Goal: Information Seeking & Learning: Learn about a topic

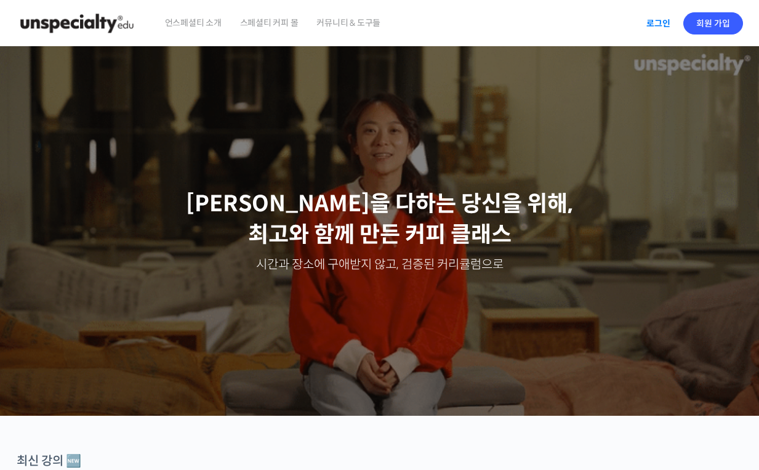
click at [658, 26] on link "로그인" at bounding box center [658, 23] width 39 height 28
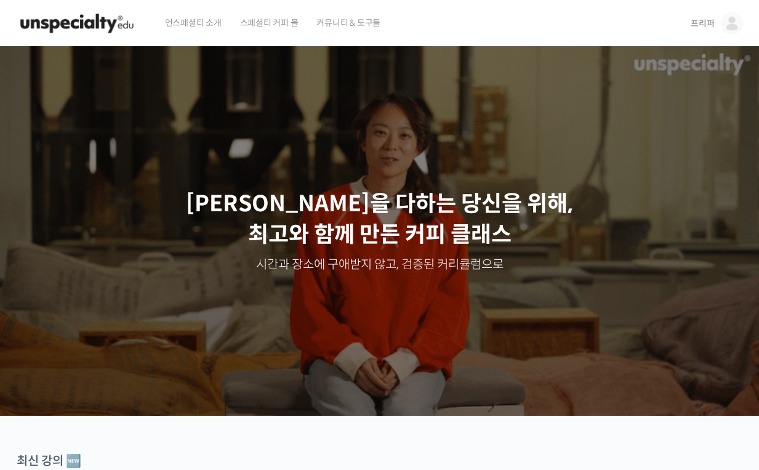
click at [711, 28] on span "프리퍼" at bounding box center [702, 23] width 23 height 11
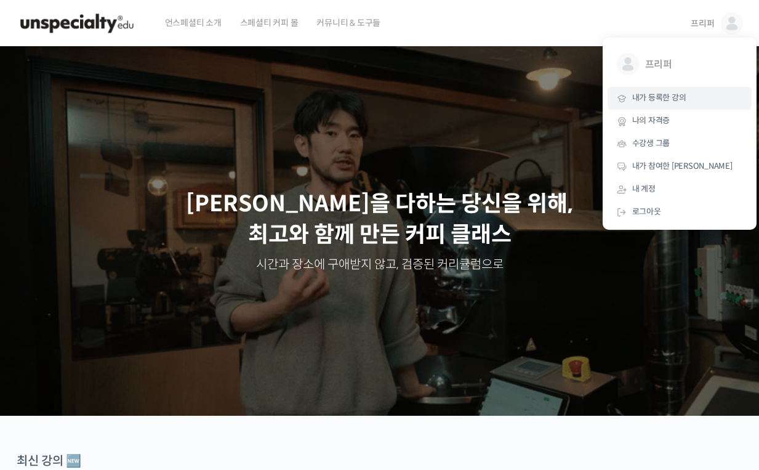
click at [636, 92] on link "내가 등록한 강의" at bounding box center [680, 98] width 144 height 23
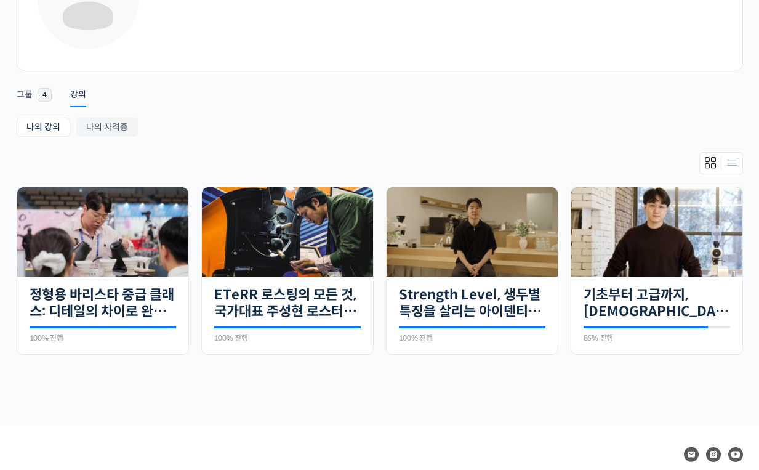
scroll to position [132, 0]
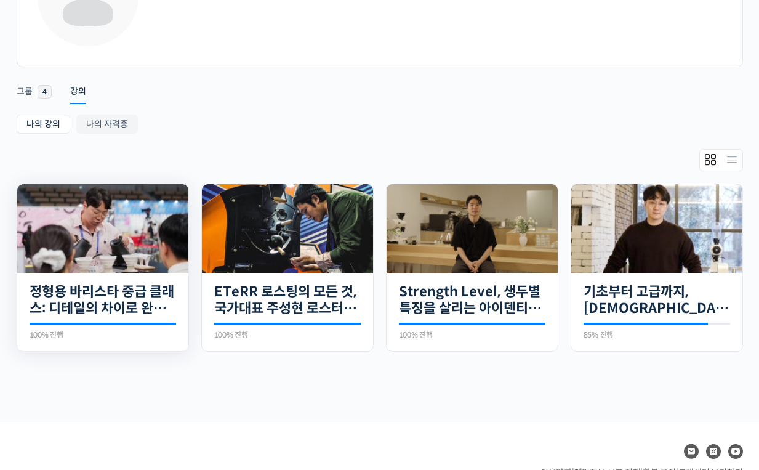
click at [135, 221] on img at bounding box center [102, 228] width 171 height 89
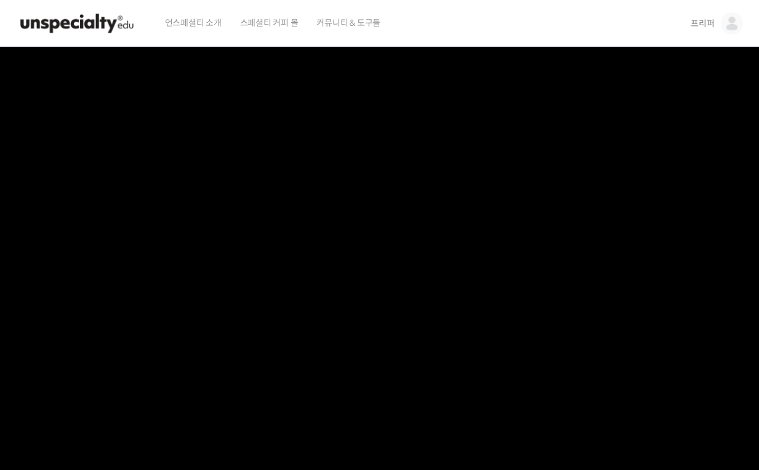
click at [738, 29] on img at bounding box center [732, 23] width 22 height 22
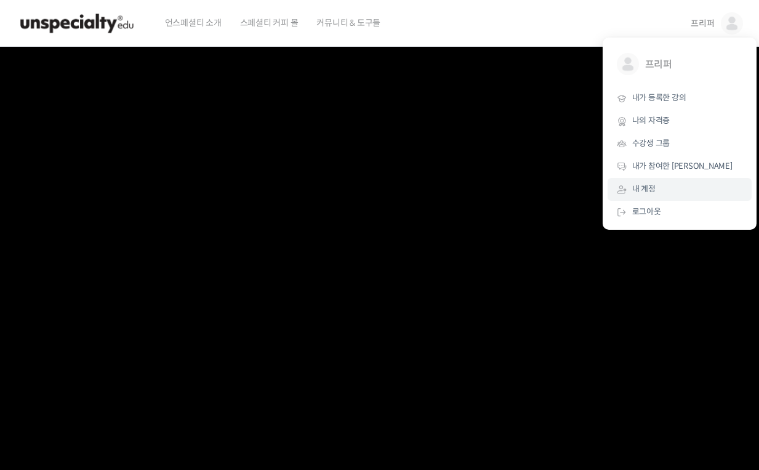
click at [627, 182] on link "내 계정" at bounding box center [680, 189] width 144 height 23
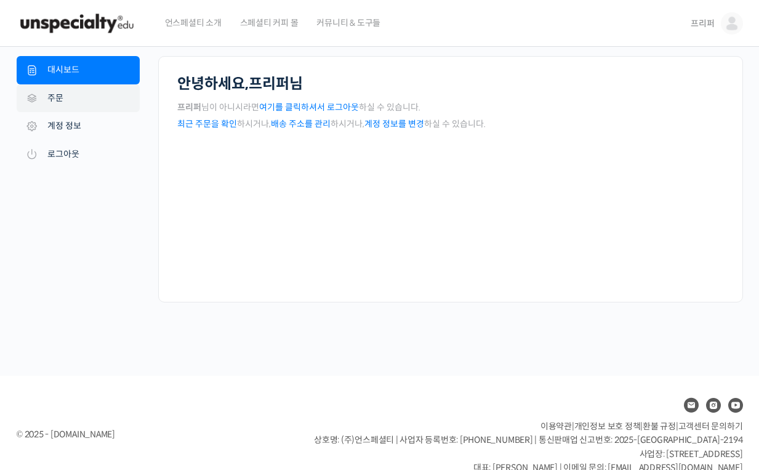
click at [60, 94] on link "주문" at bounding box center [78, 98] width 123 height 28
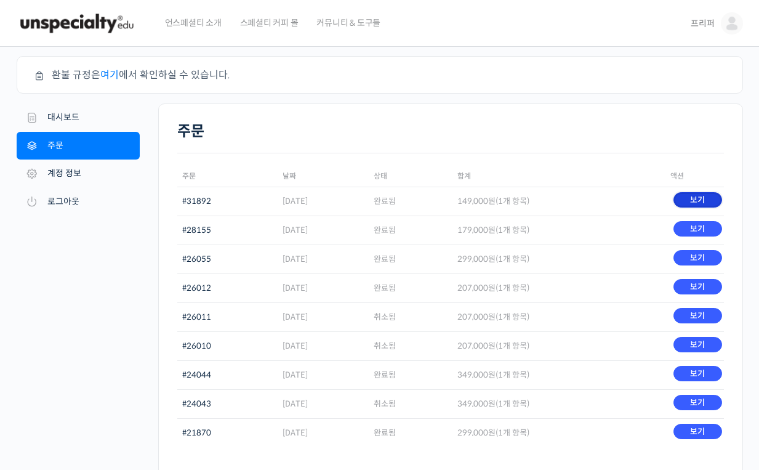
click at [684, 200] on link "보기" at bounding box center [698, 199] width 49 height 15
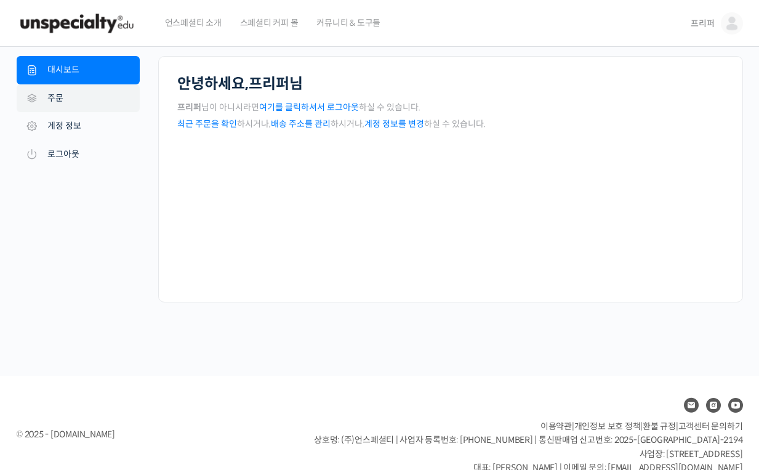
click at [49, 98] on link "주문" at bounding box center [78, 98] width 123 height 28
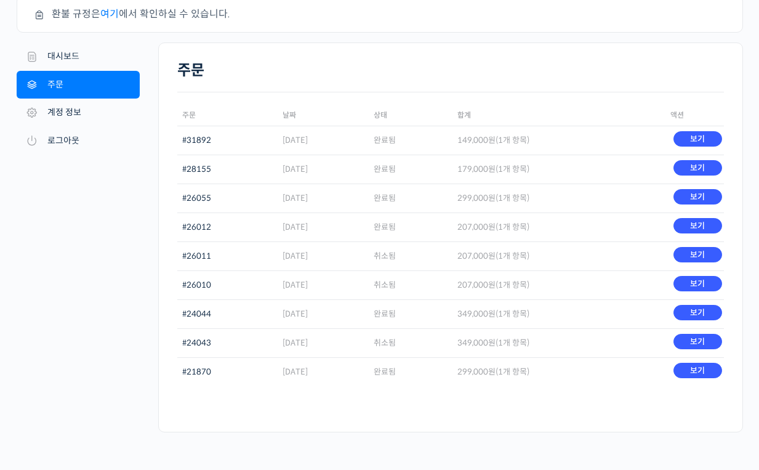
scroll to position [62, 0]
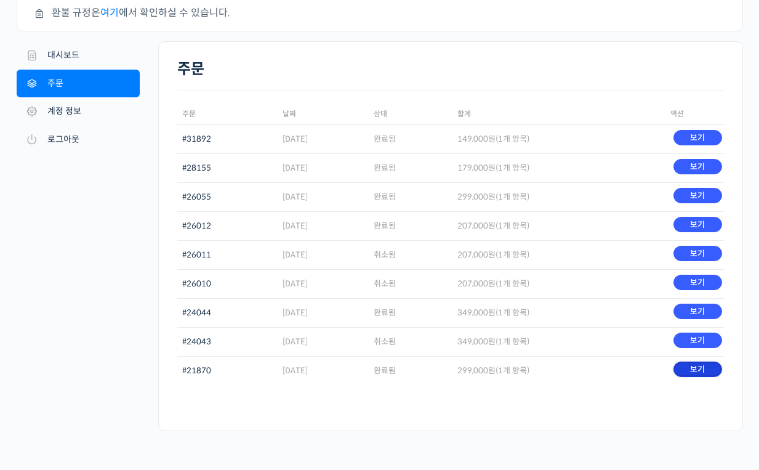
click at [690, 368] on link "보기" at bounding box center [698, 369] width 49 height 15
click at [687, 342] on link "보기" at bounding box center [698, 340] width 49 height 15
click at [685, 284] on link "보기" at bounding box center [698, 282] width 49 height 15
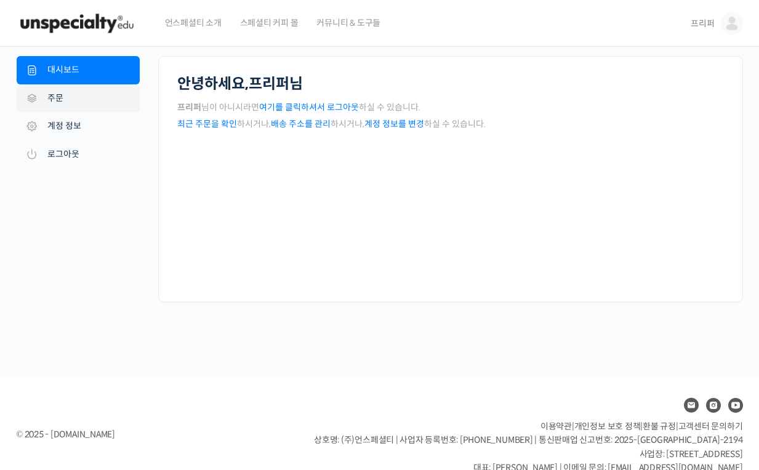
click at [105, 104] on link "주문" at bounding box center [78, 98] width 123 height 28
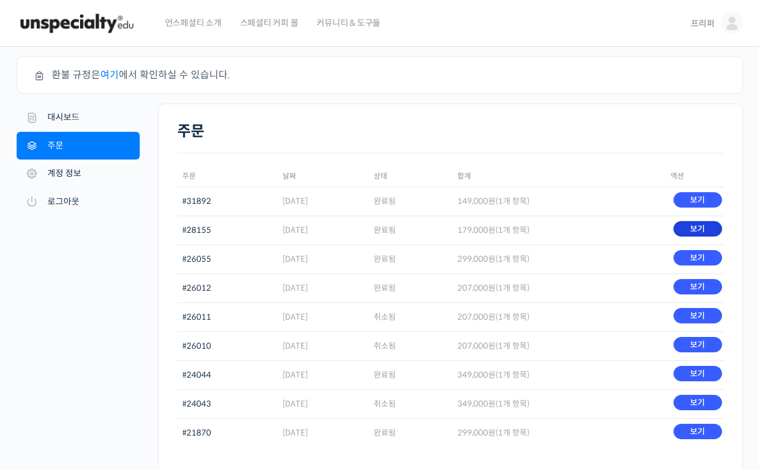
click at [693, 224] on link "보기" at bounding box center [698, 228] width 49 height 15
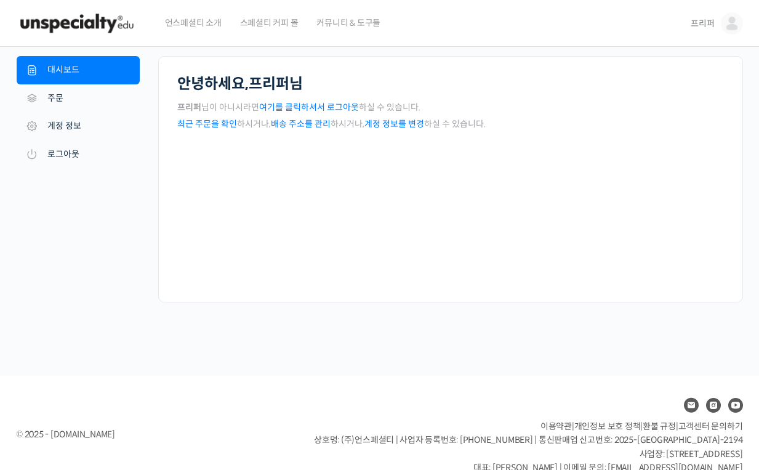
click at [57, 26] on img at bounding box center [77, 23] width 121 height 37
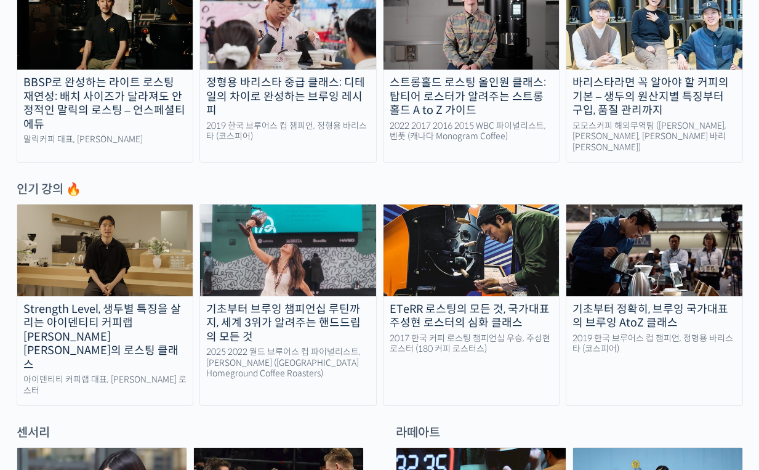
scroll to position [500, 0]
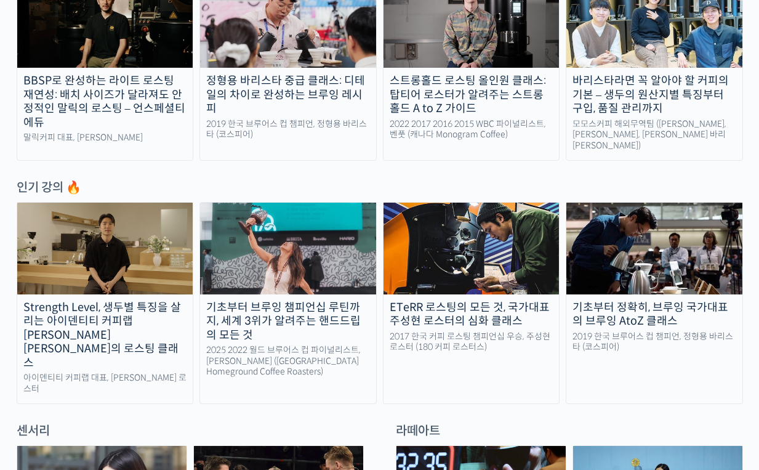
click at [299, 203] on img at bounding box center [288, 248] width 176 height 91
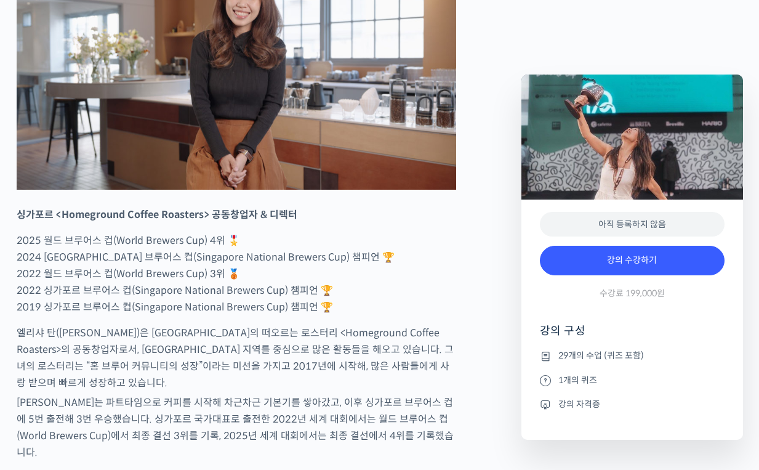
scroll to position [692, 0]
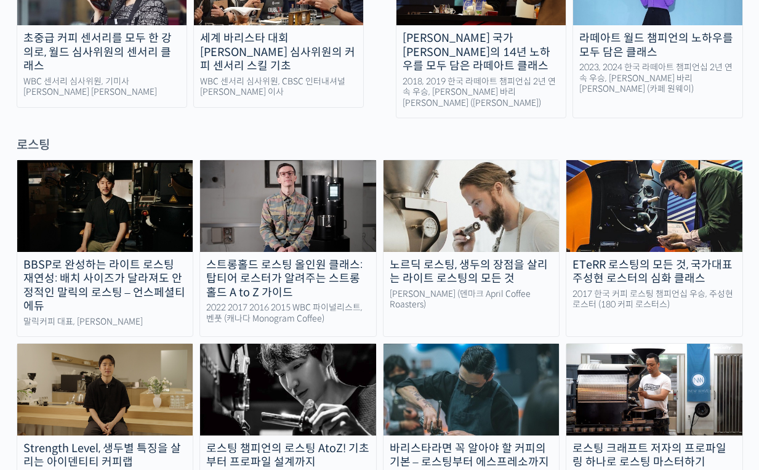
scroll to position [1009, 0]
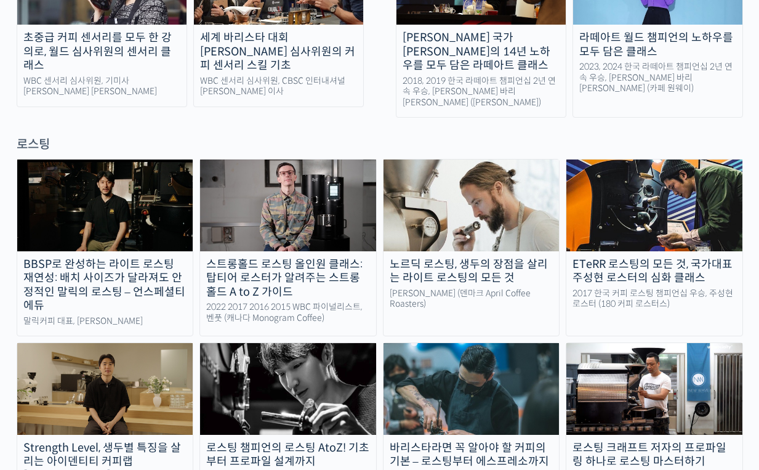
click at [404, 184] on img at bounding box center [472, 205] width 176 height 91
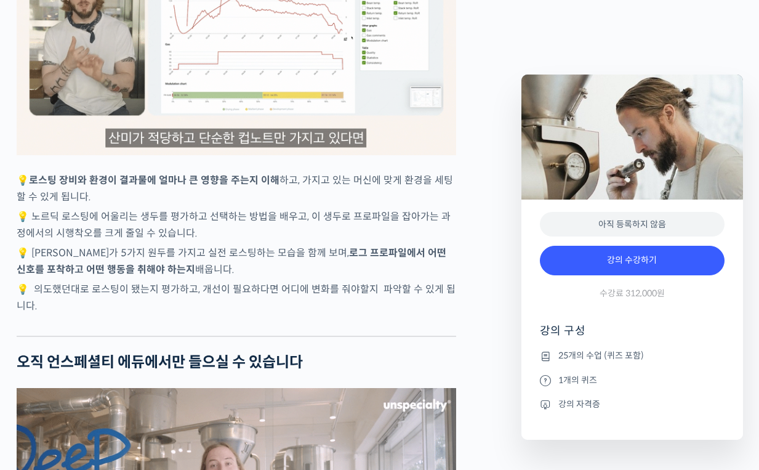
scroll to position [2965, 0]
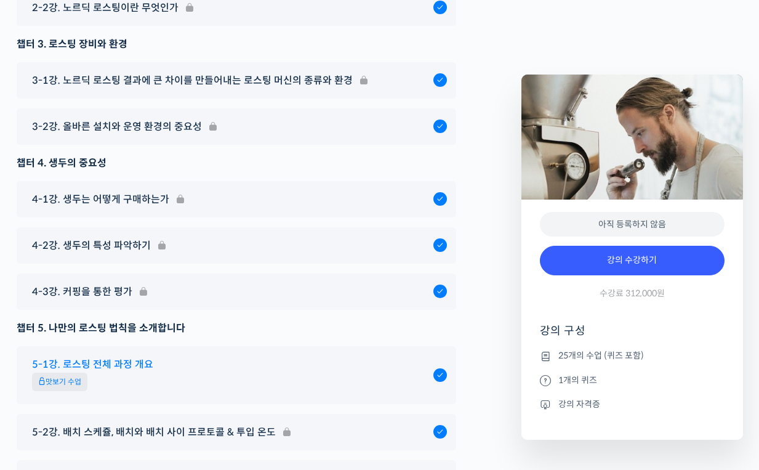
scroll to position [6742, 0]
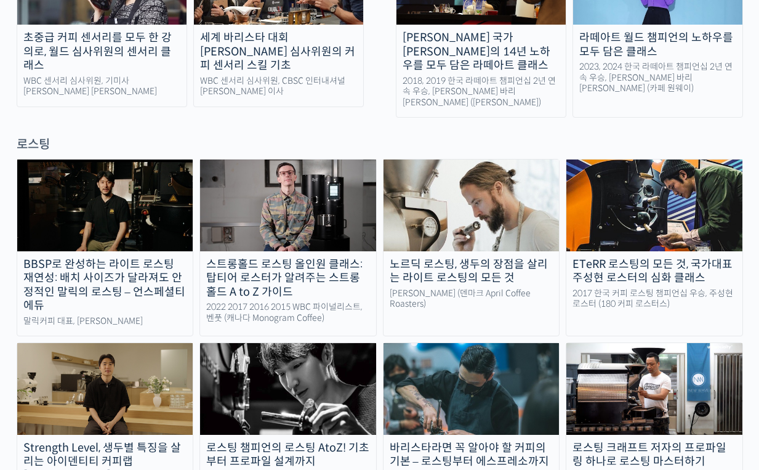
click at [267, 160] on img at bounding box center [288, 205] width 176 height 91
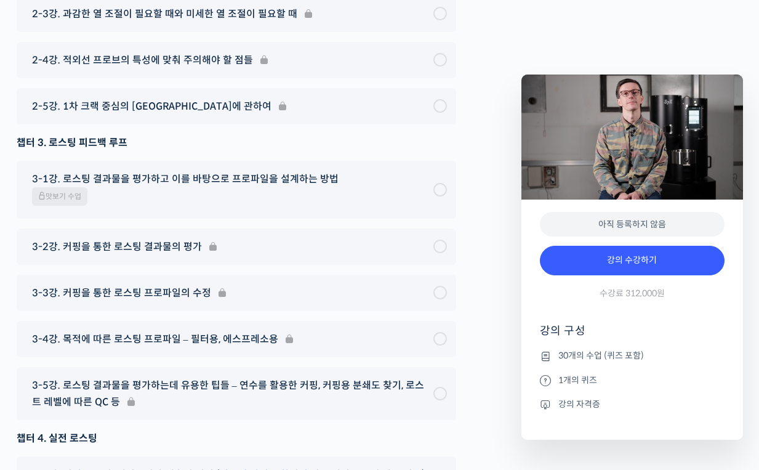
scroll to position [6383, 0]
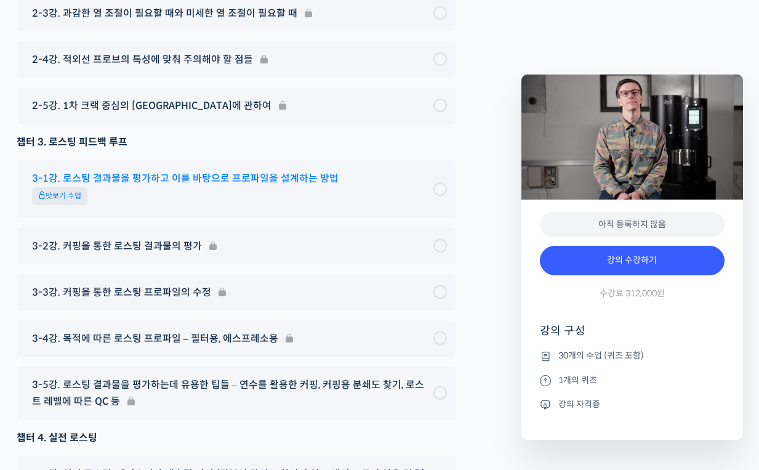
click at [75, 205] on span "맛보기 수업" at bounding box center [59, 196] width 55 height 18
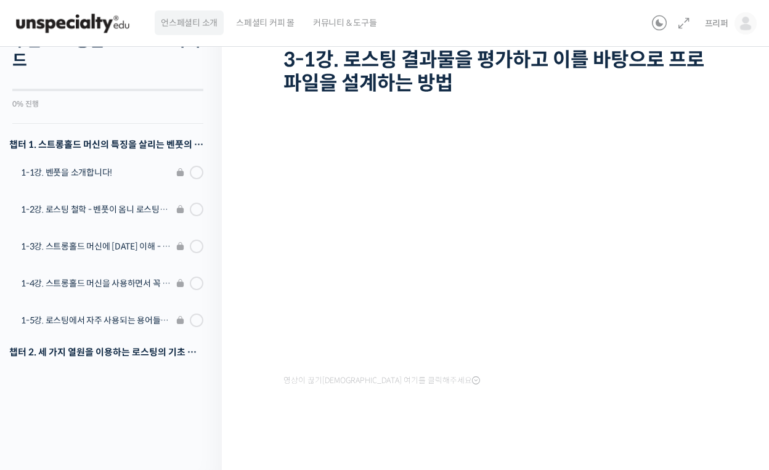
click at [182, 17] on span "언스페셜티 소개" at bounding box center [189, 22] width 57 height 47
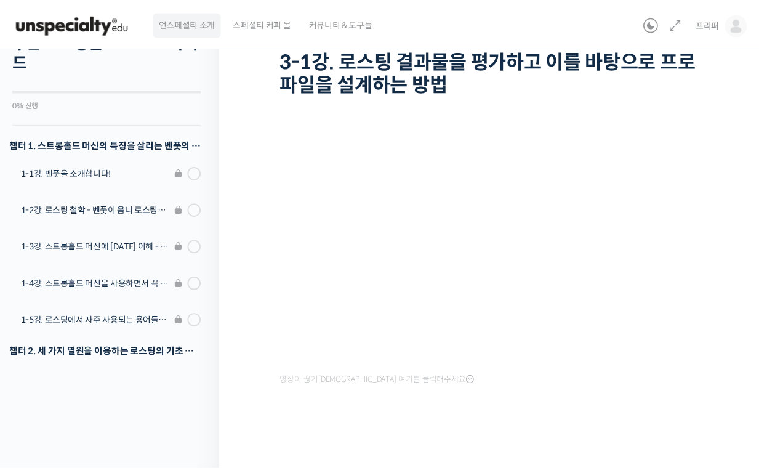
scroll to position [85, 0]
